Goal: Navigation & Orientation: Find specific page/section

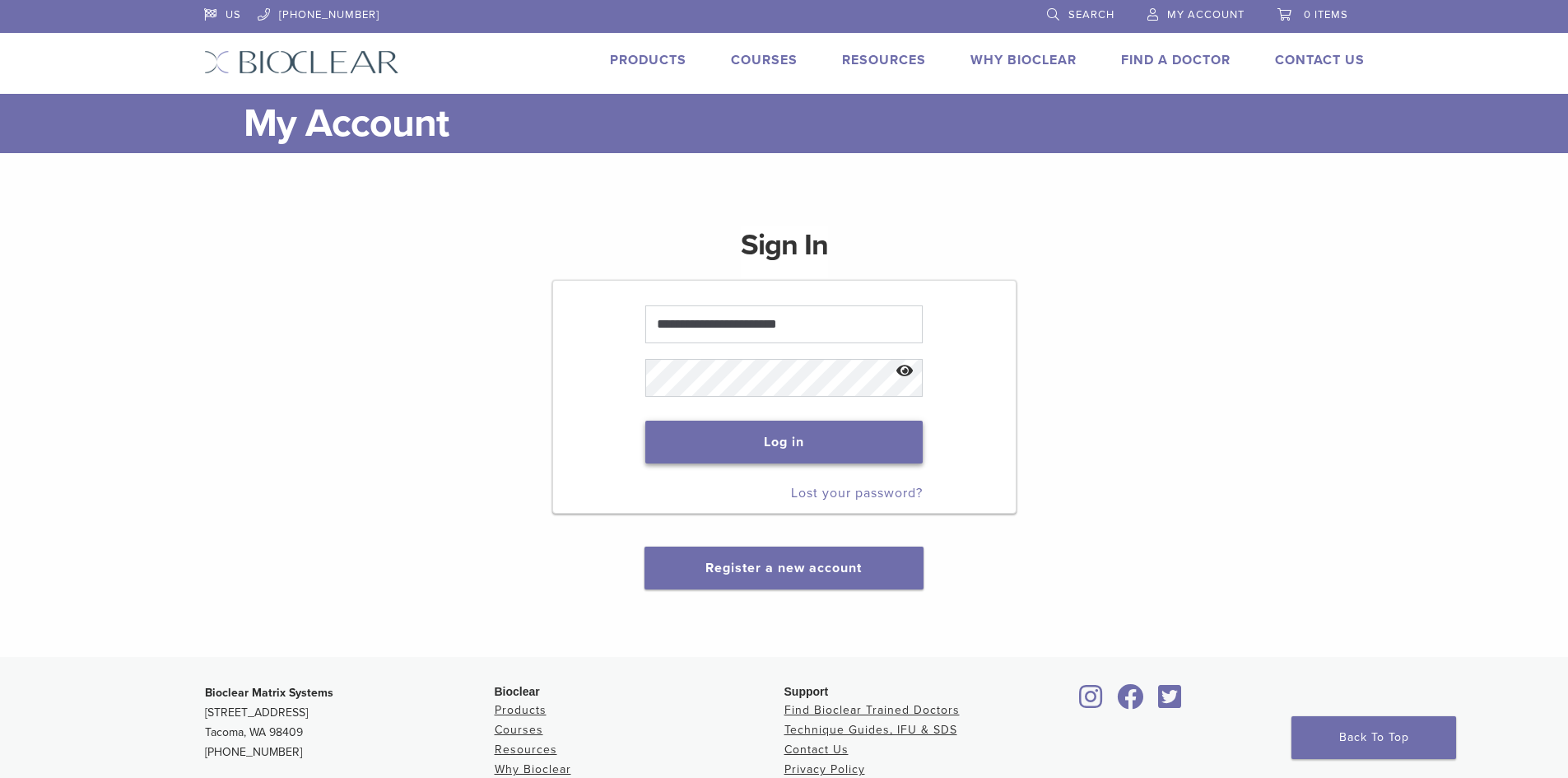
click at [757, 437] on button "Log in" at bounding box center [784, 442] width 278 height 43
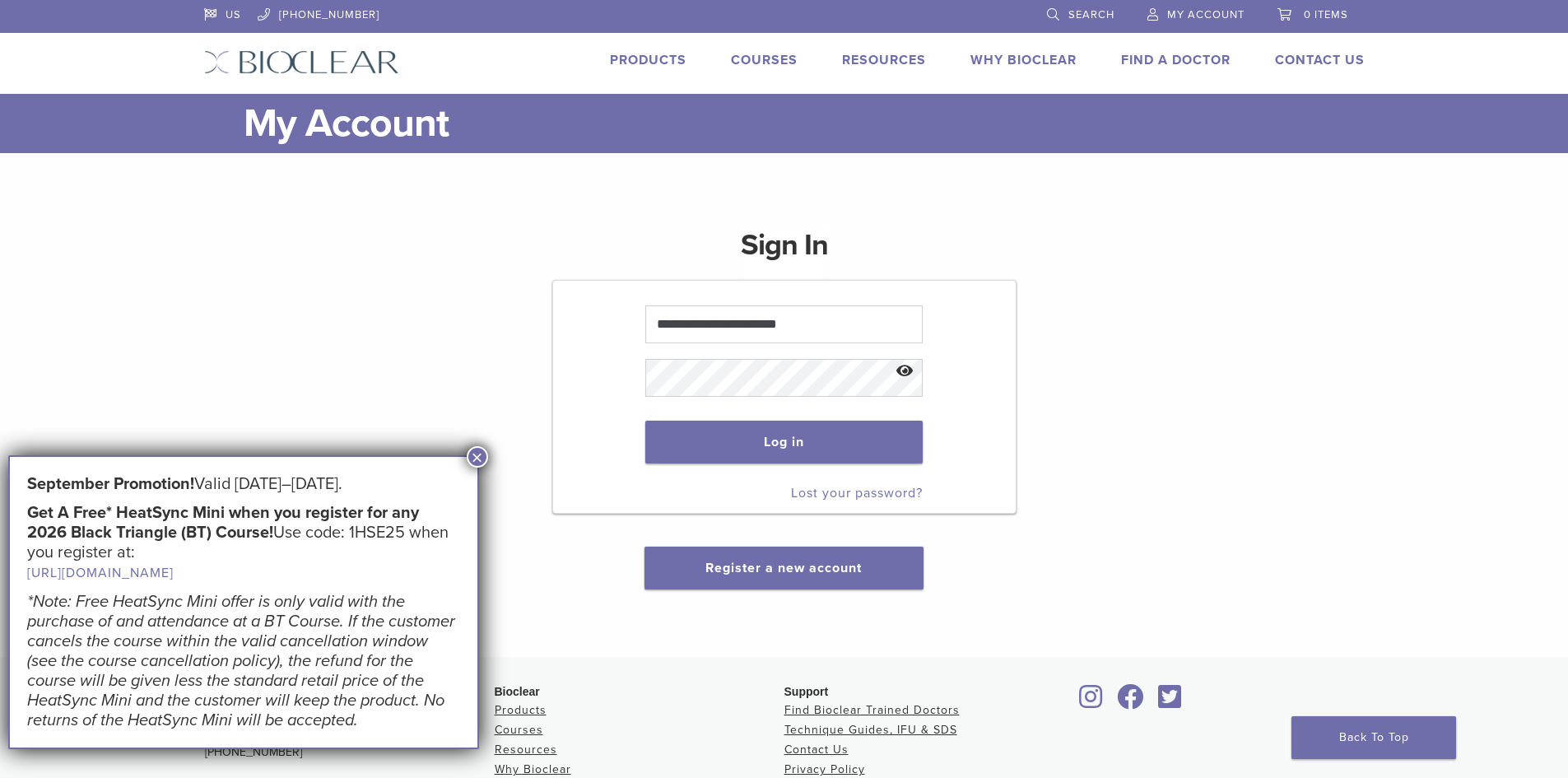
click at [470, 452] on button "×" at bounding box center [477, 458] width 22 height 22
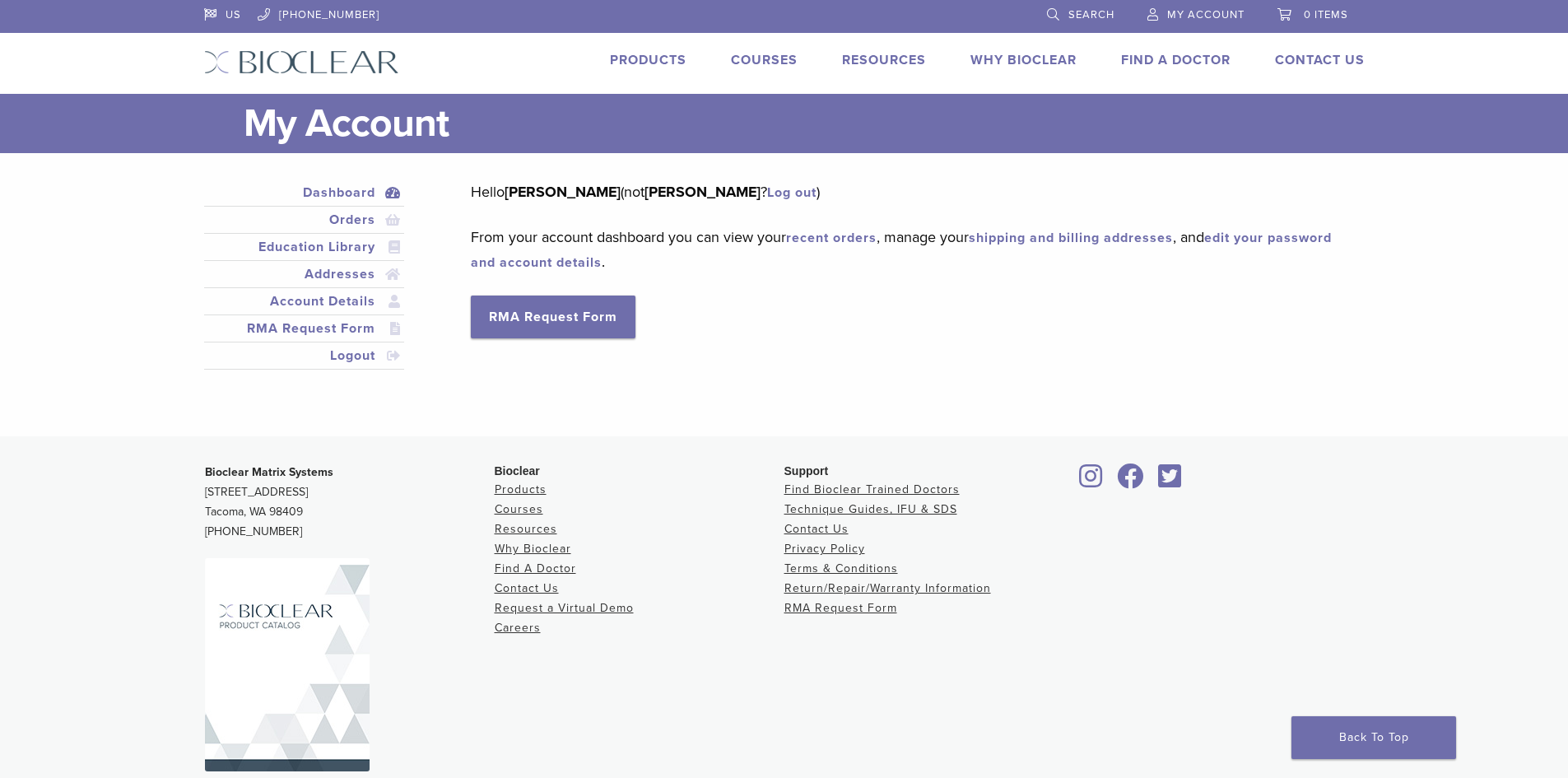
click at [660, 56] on link "Products" at bounding box center [647, 59] width 76 height 17
